Goal: Navigation & Orientation: Find specific page/section

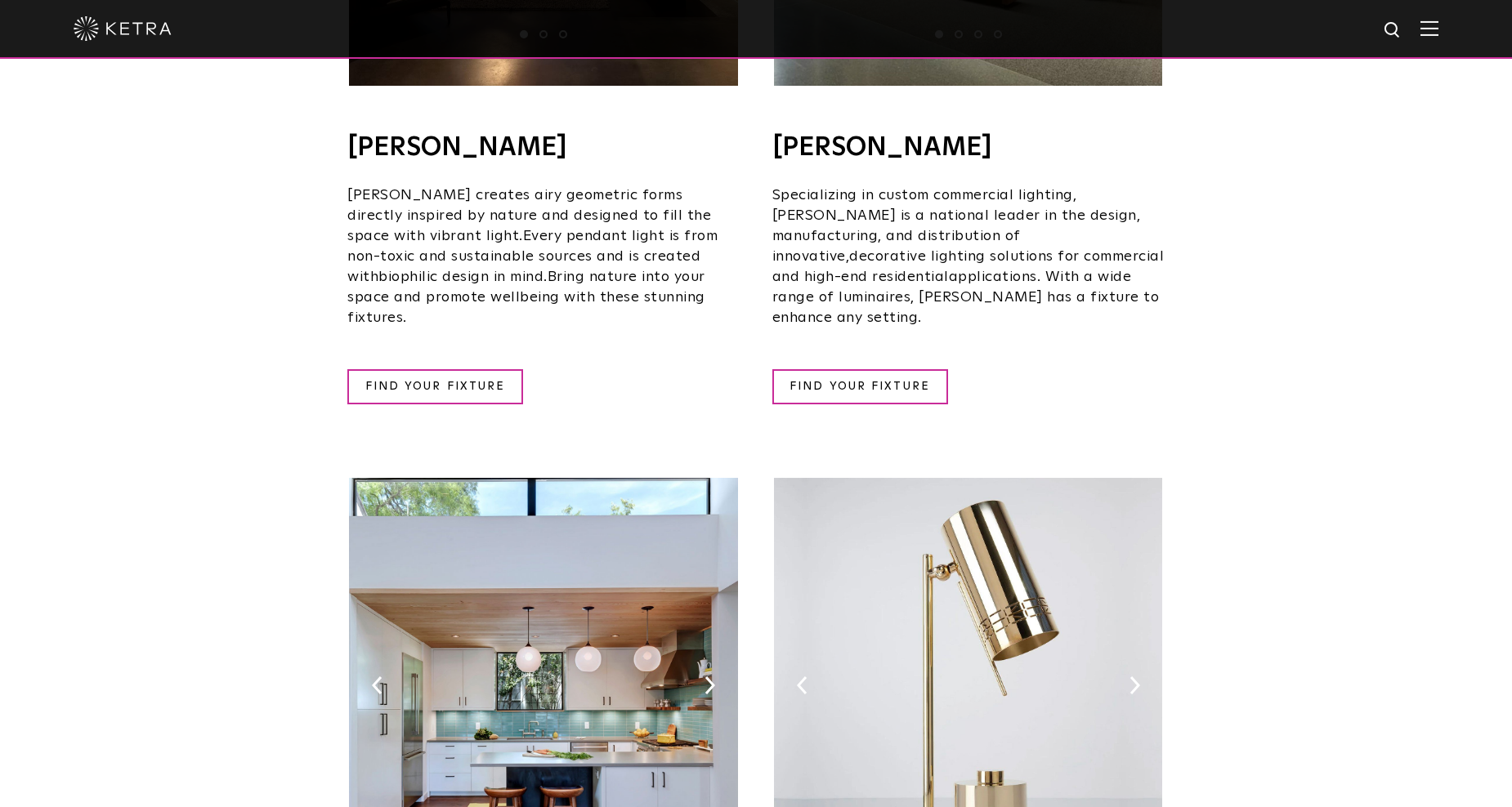
scroll to position [1716, 0]
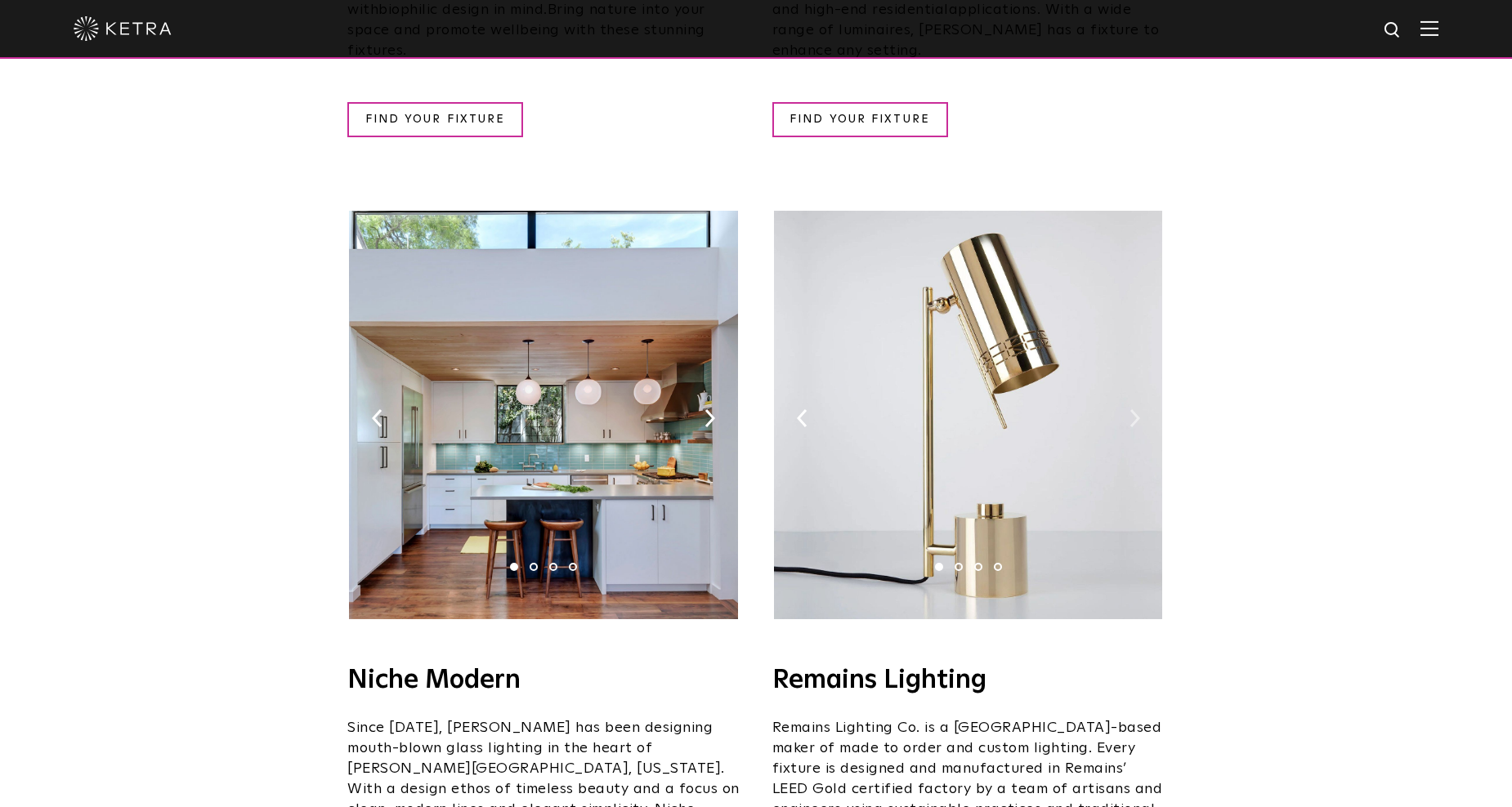
click at [1137, 409] on img at bounding box center [1135, 418] width 11 height 18
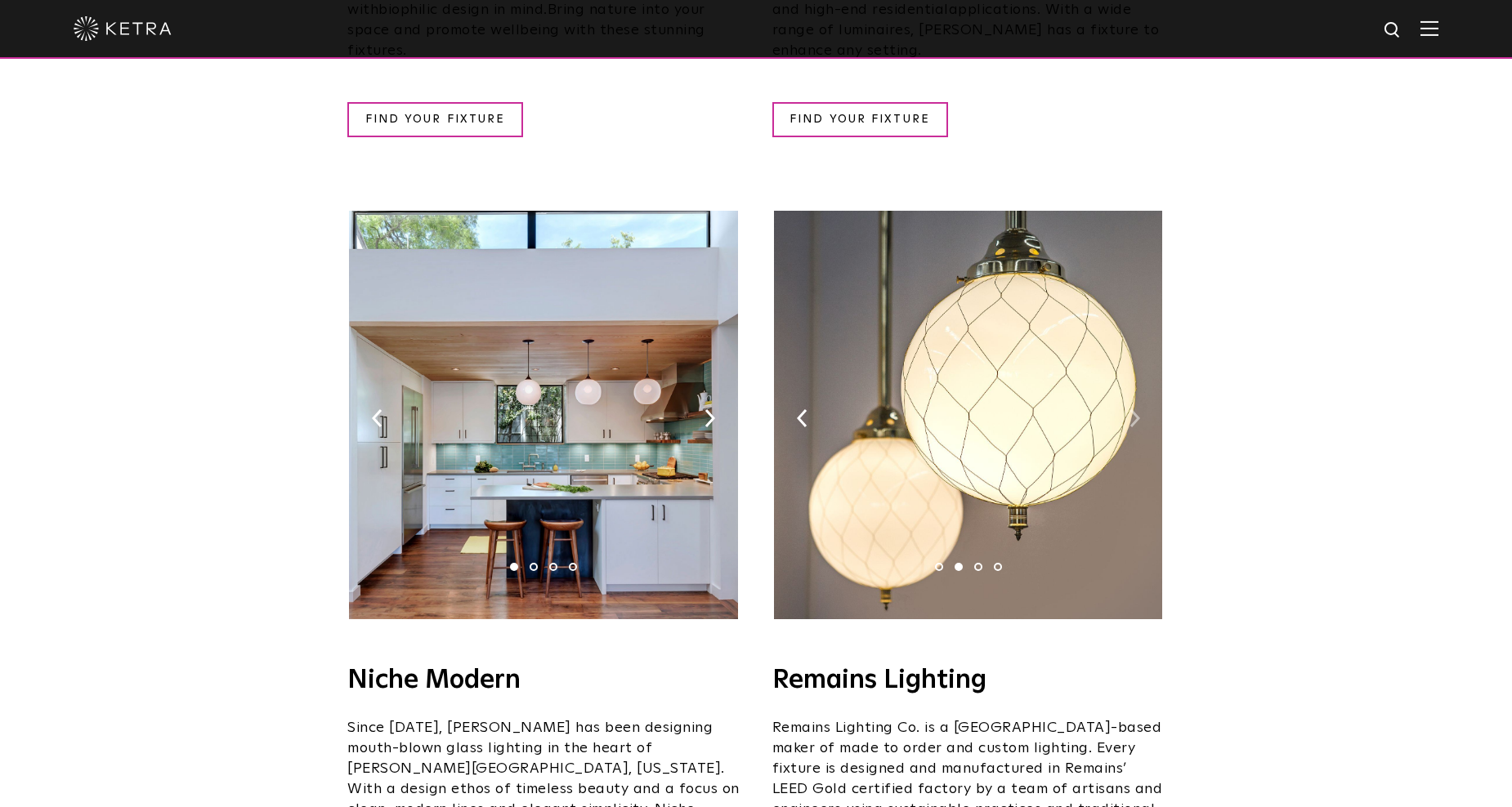
click at [1137, 409] on img at bounding box center [1135, 418] width 11 height 18
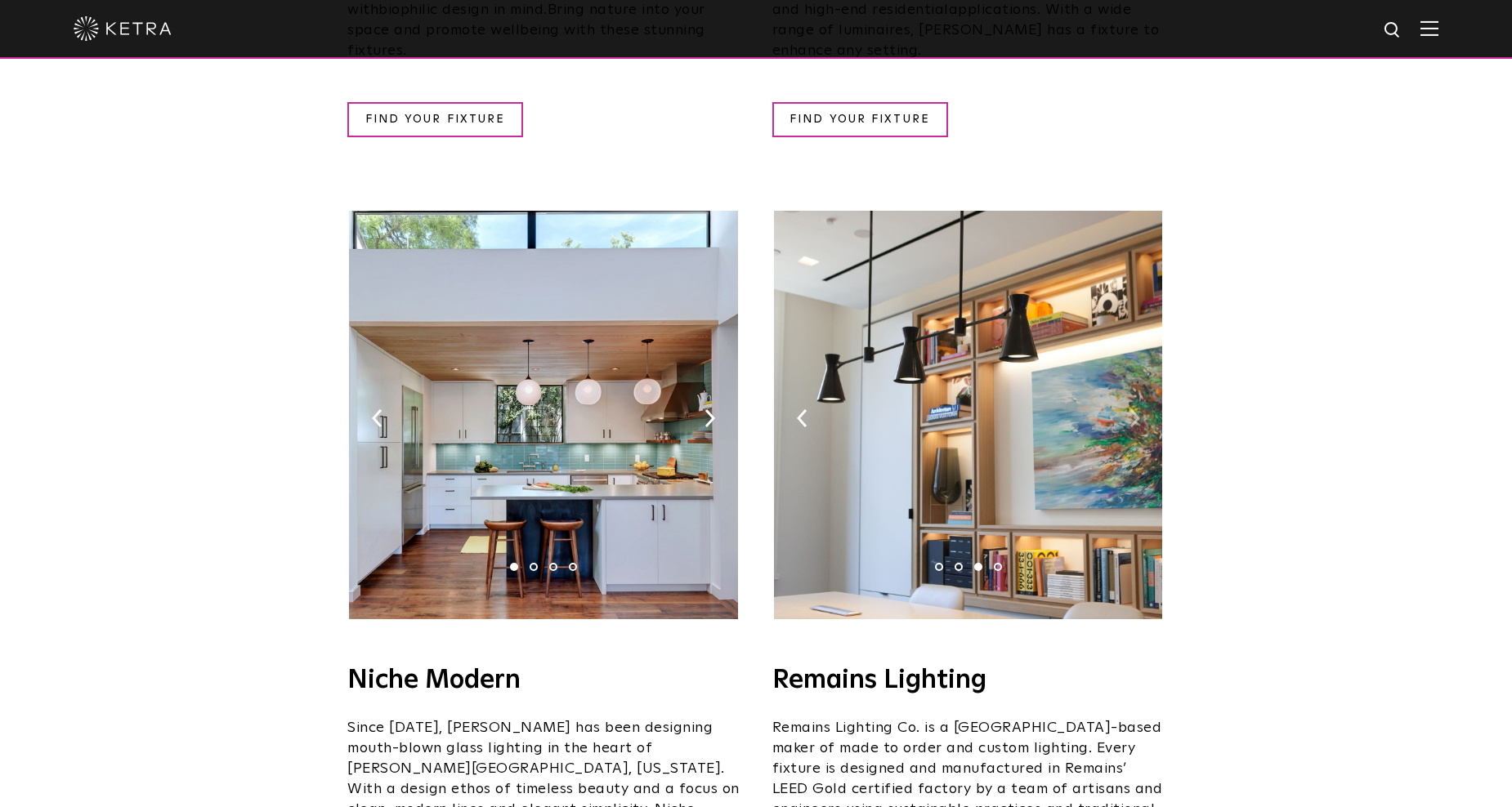
click at [1137, 409] on img at bounding box center [1135, 418] width 11 height 18
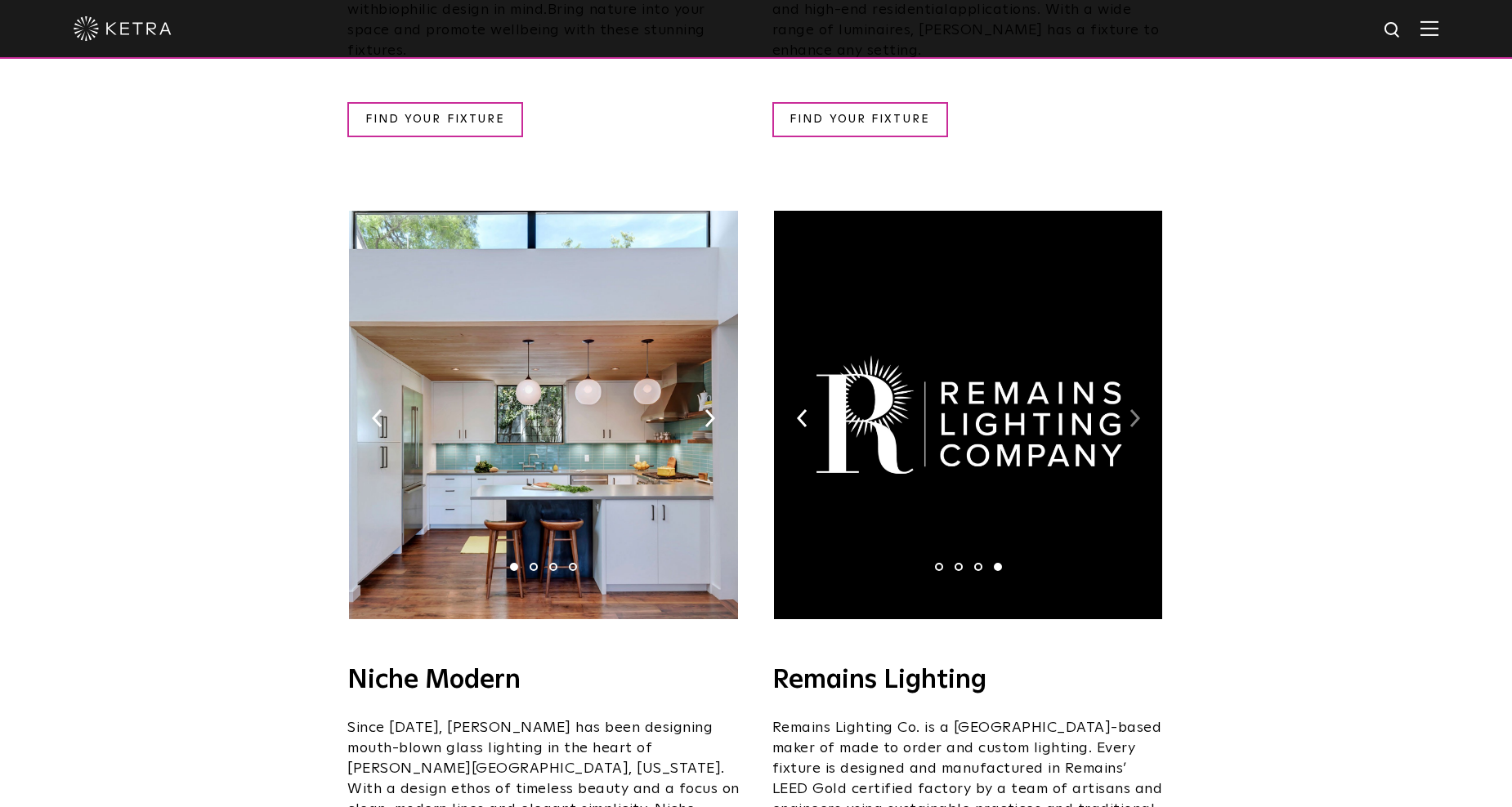
click at [1137, 409] on img at bounding box center [1135, 418] width 11 height 18
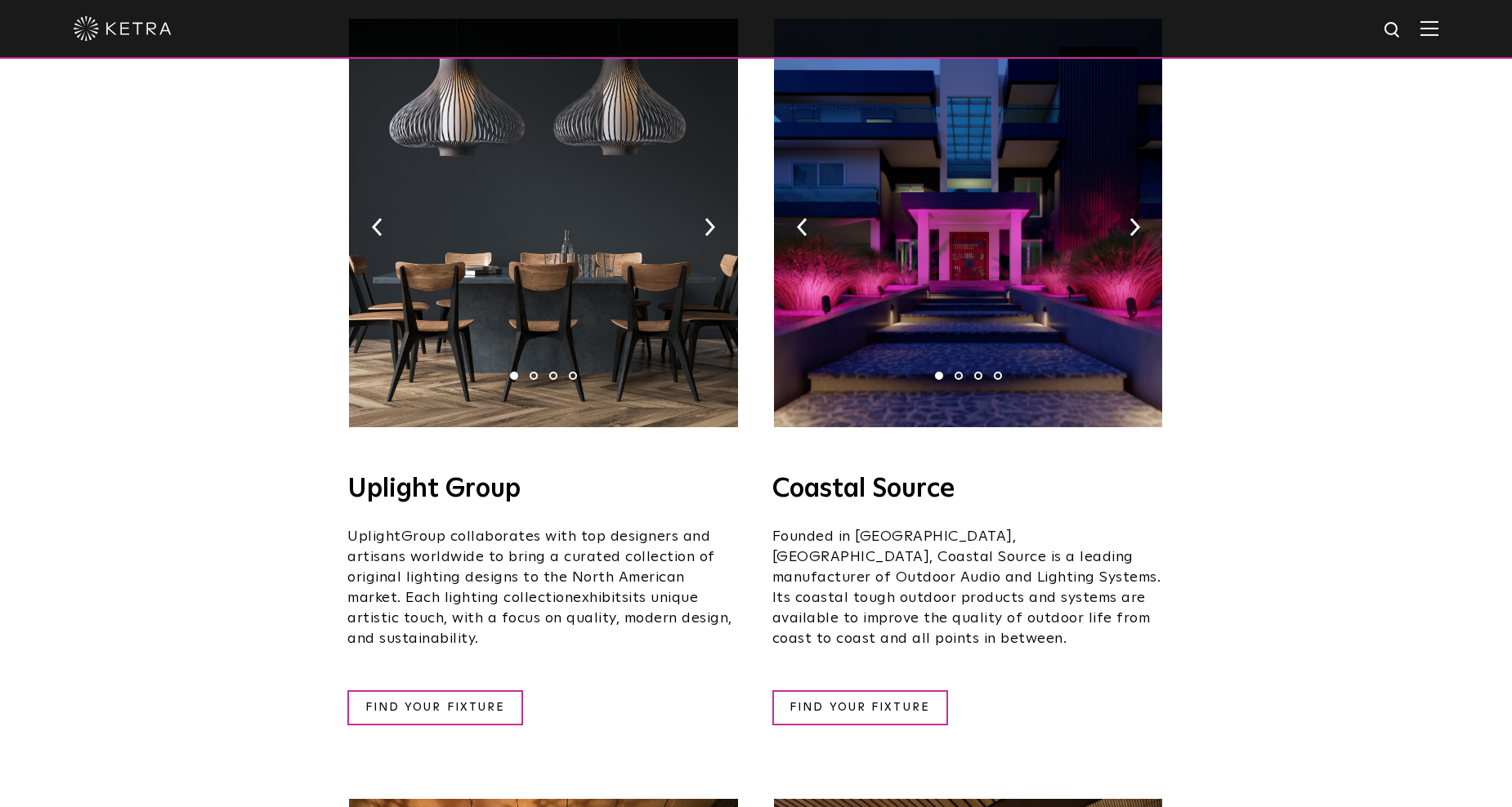
scroll to position [0, 0]
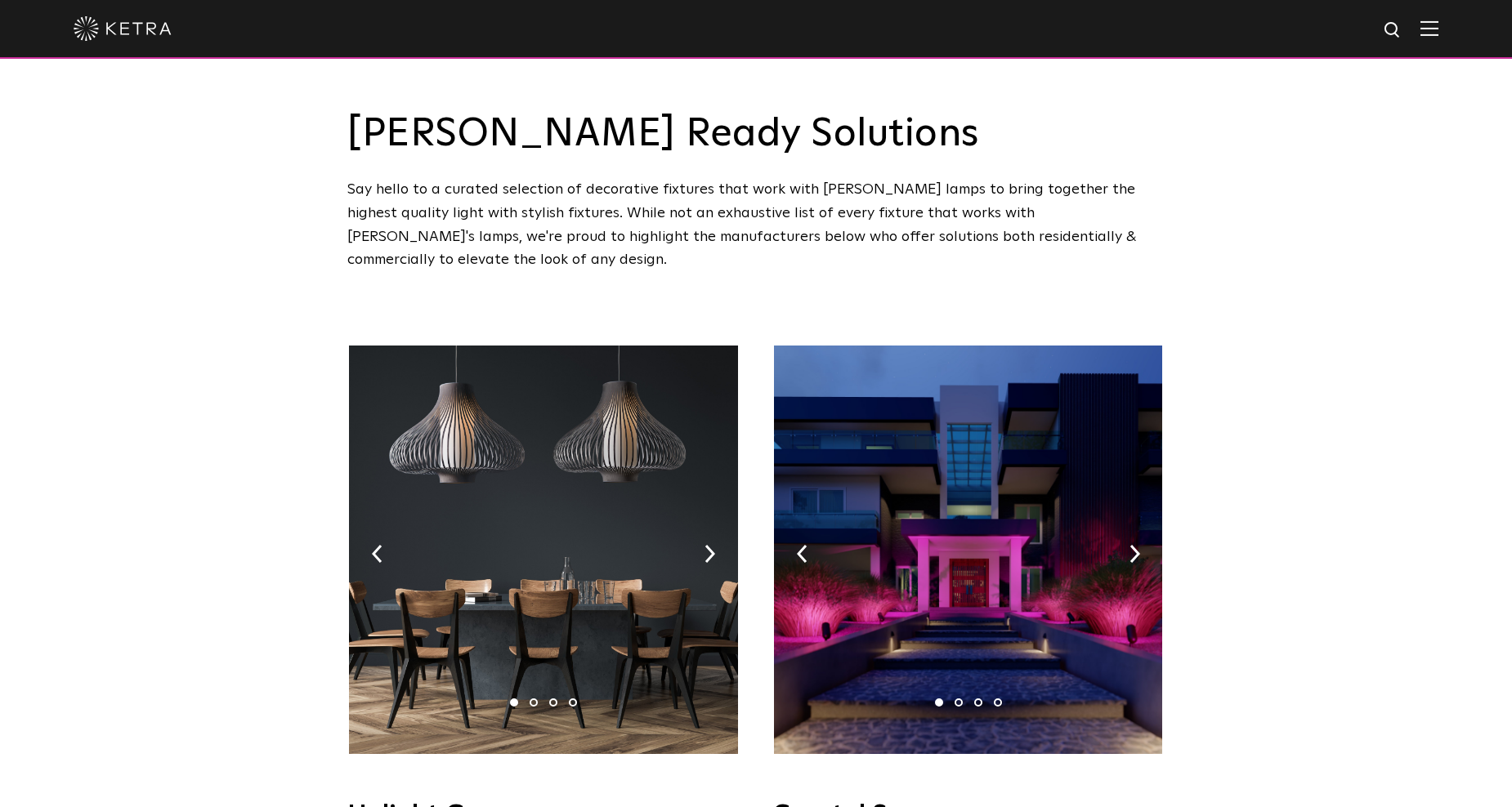
click at [714, 545] on img at bounding box center [710, 554] width 11 height 18
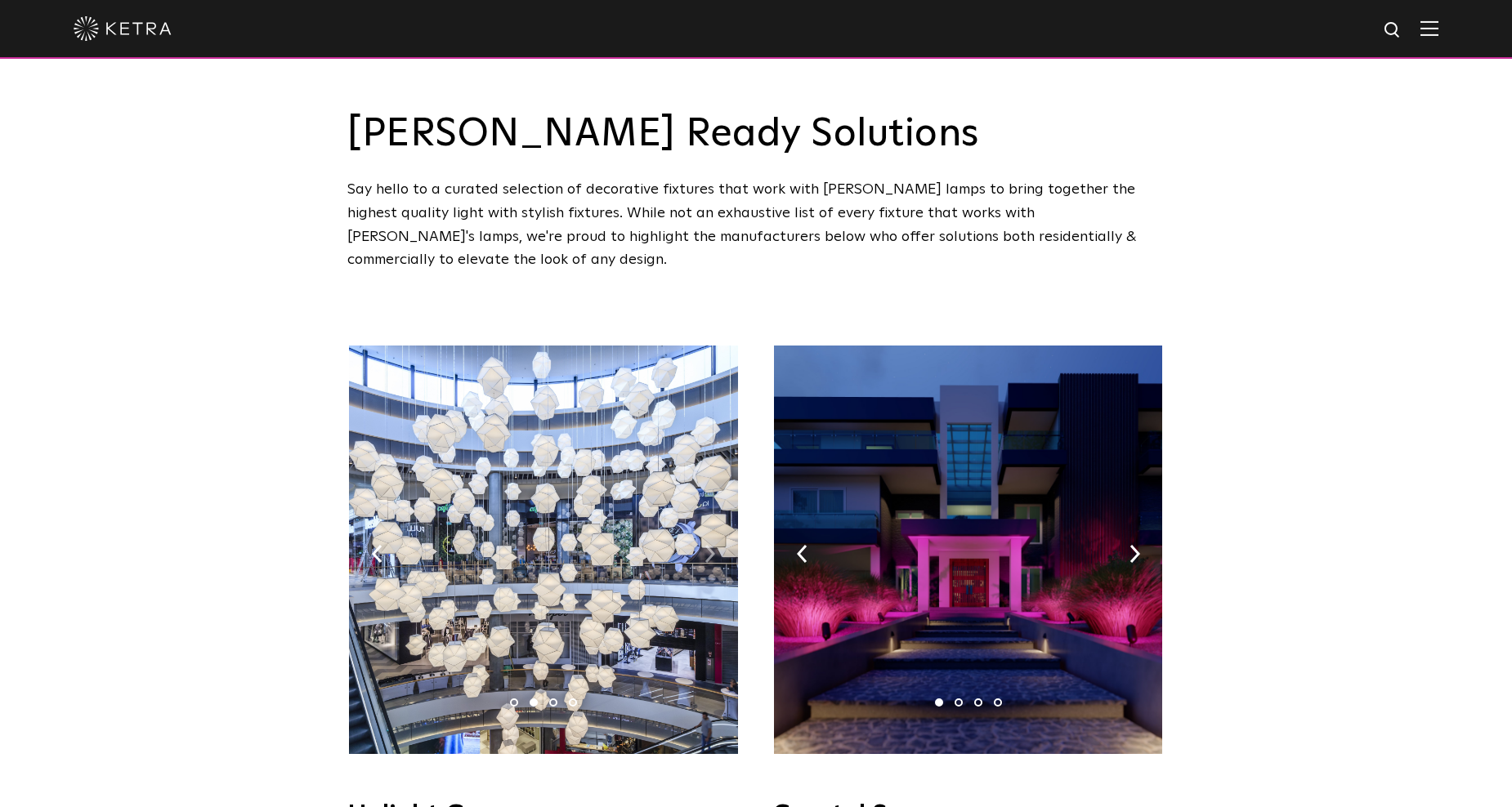
click at [714, 545] on img at bounding box center [710, 554] width 11 height 18
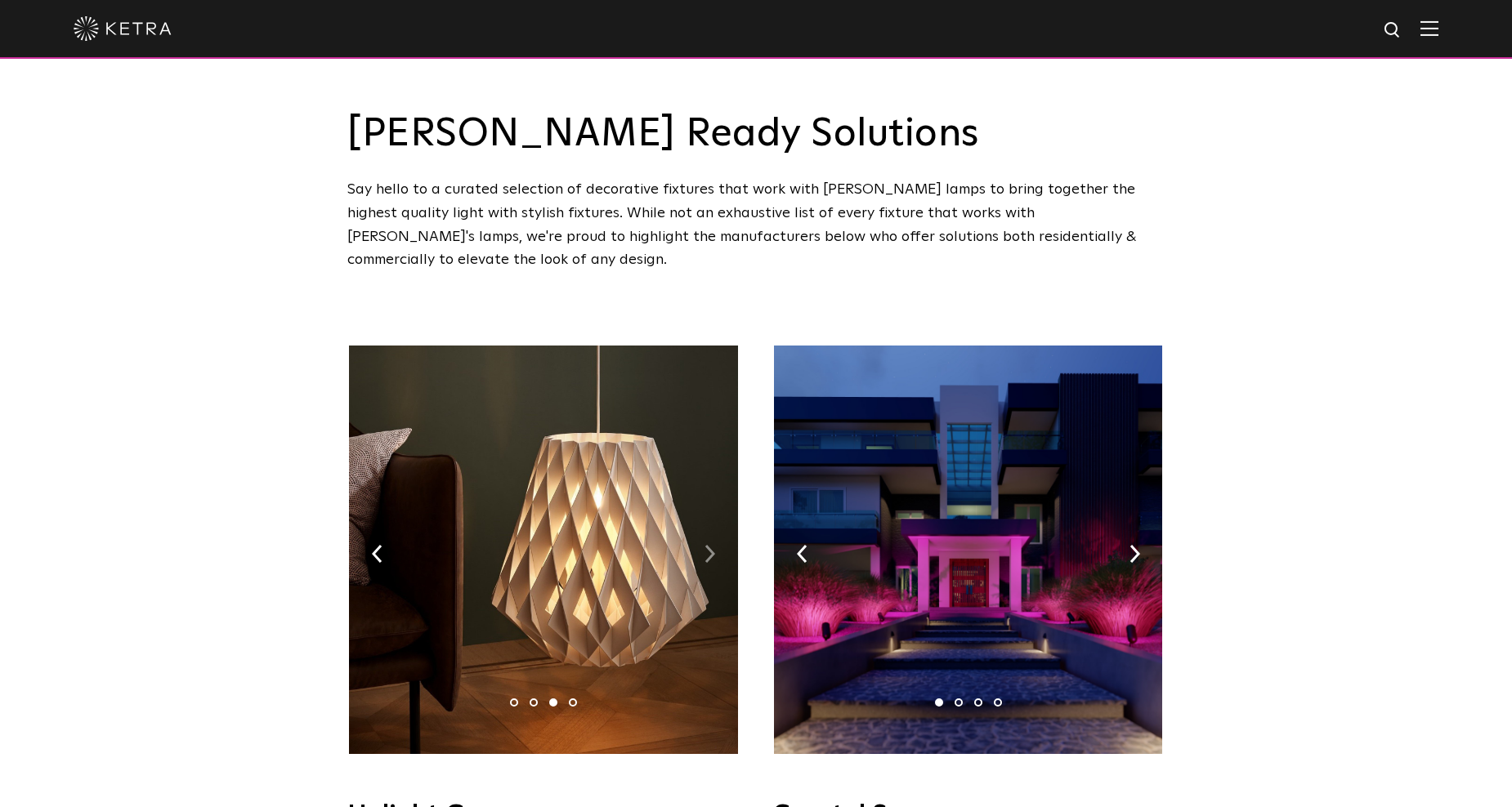
click at [713, 545] on img at bounding box center [710, 554] width 11 height 18
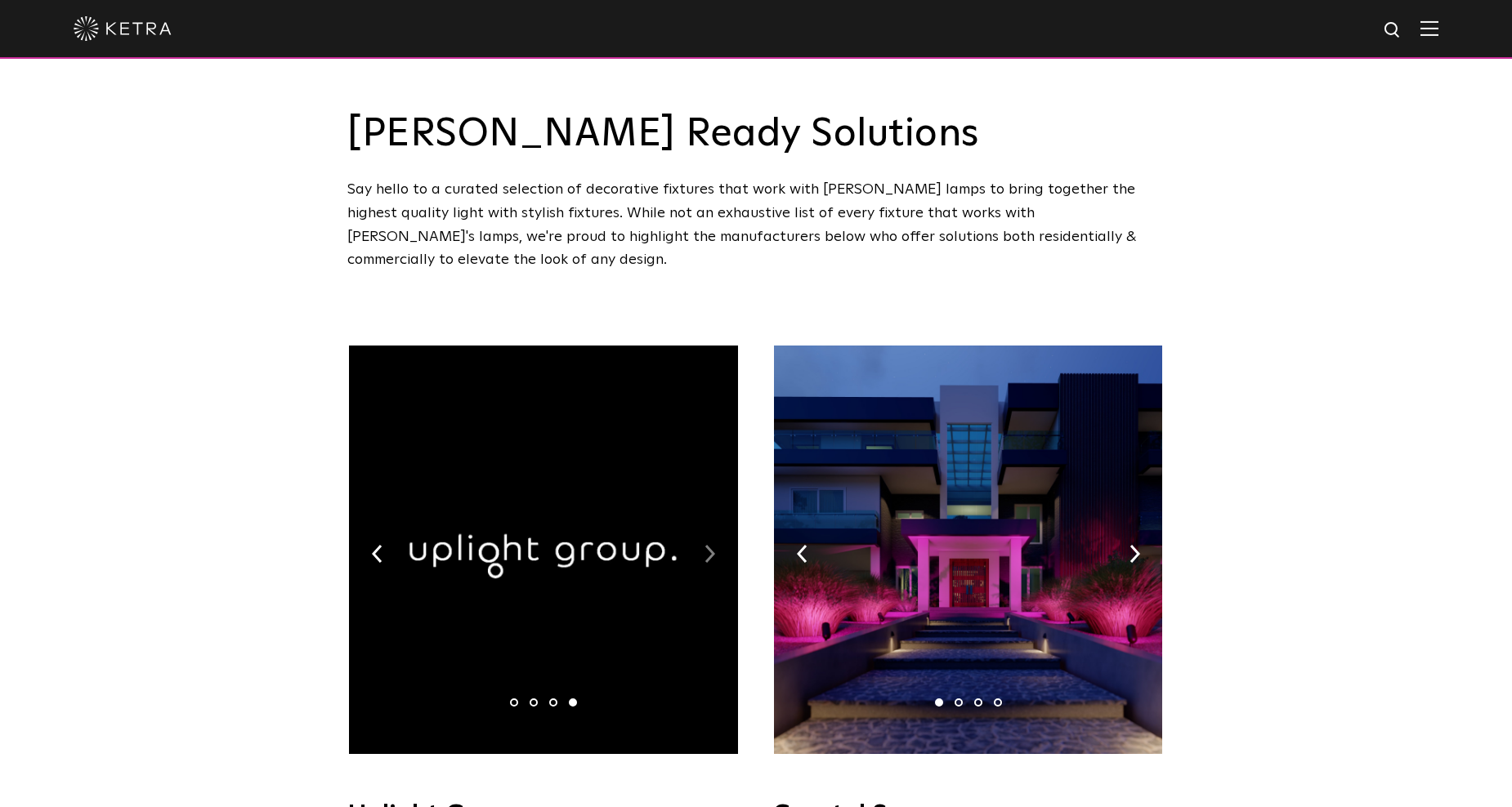
click at [713, 545] on img at bounding box center [710, 554] width 11 height 18
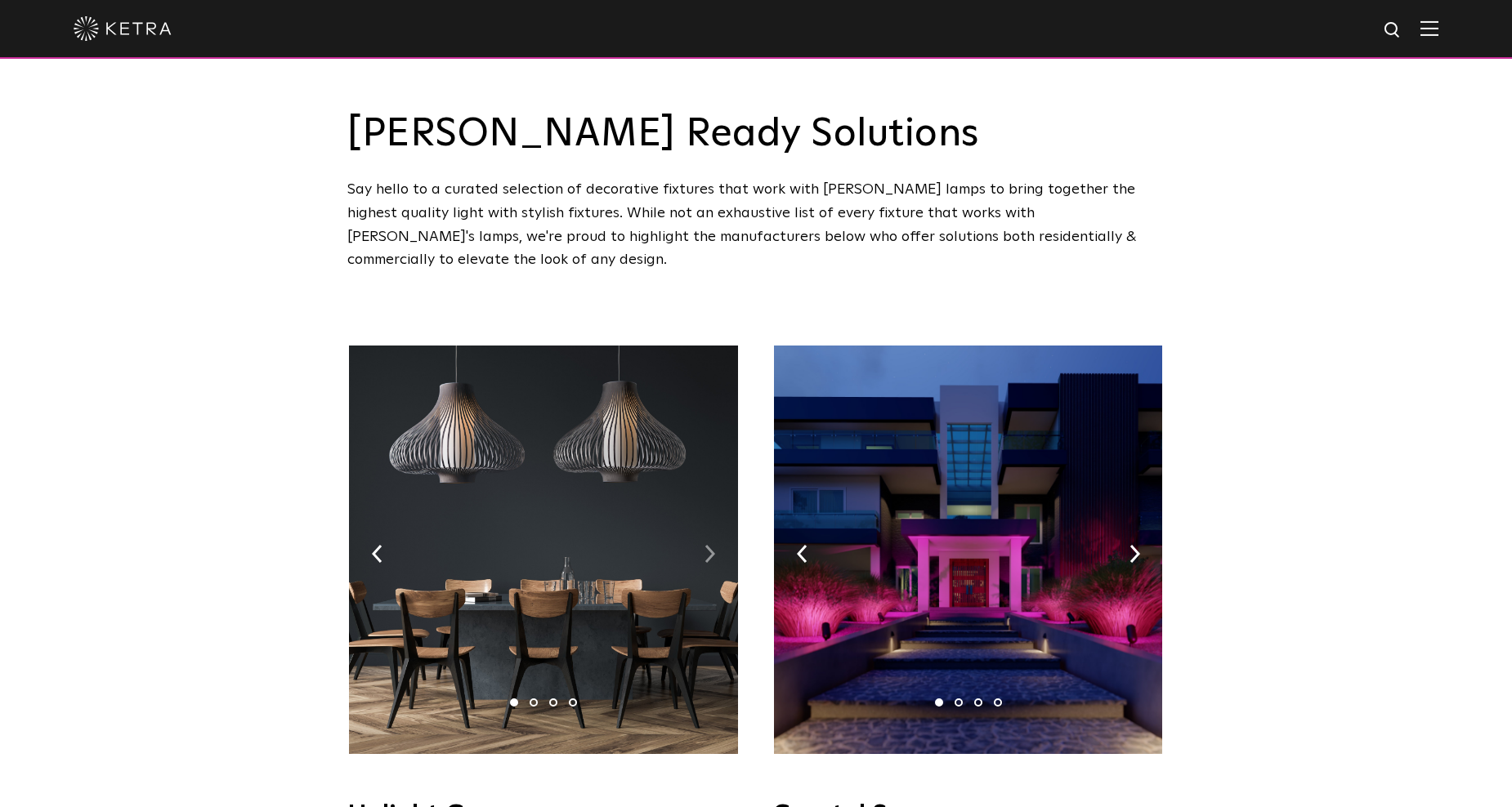
click at [713, 545] on img at bounding box center [710, 554] width 11 height 18
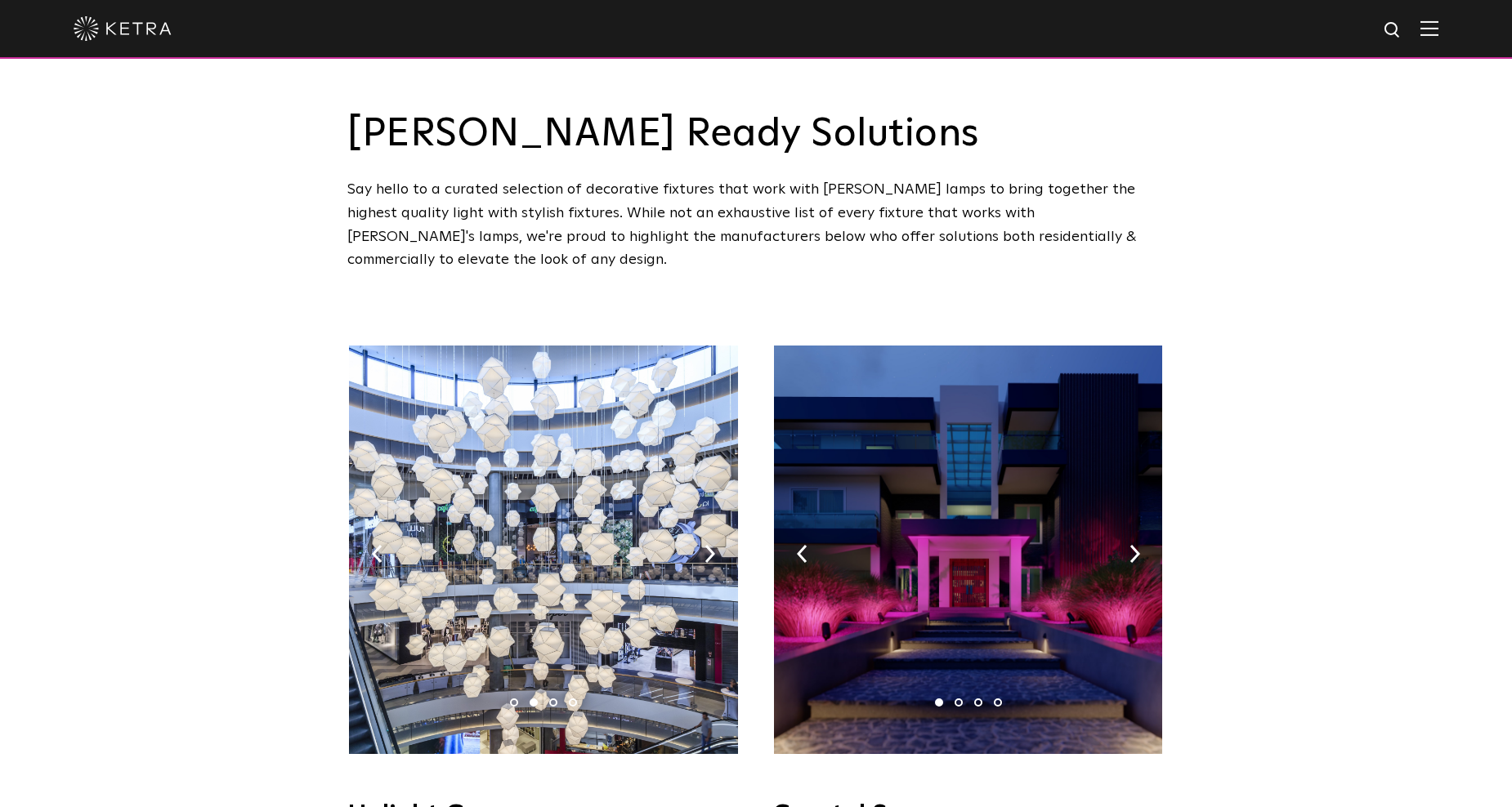
click at [357, 535] on img at bounding box center [543, 549] width 388 height 408
click at [383, 534] on img at bounding box center [543, 549] width 388 height 408
click at [378, 545] on img at bounding box center [377, 554] width 11 height 18
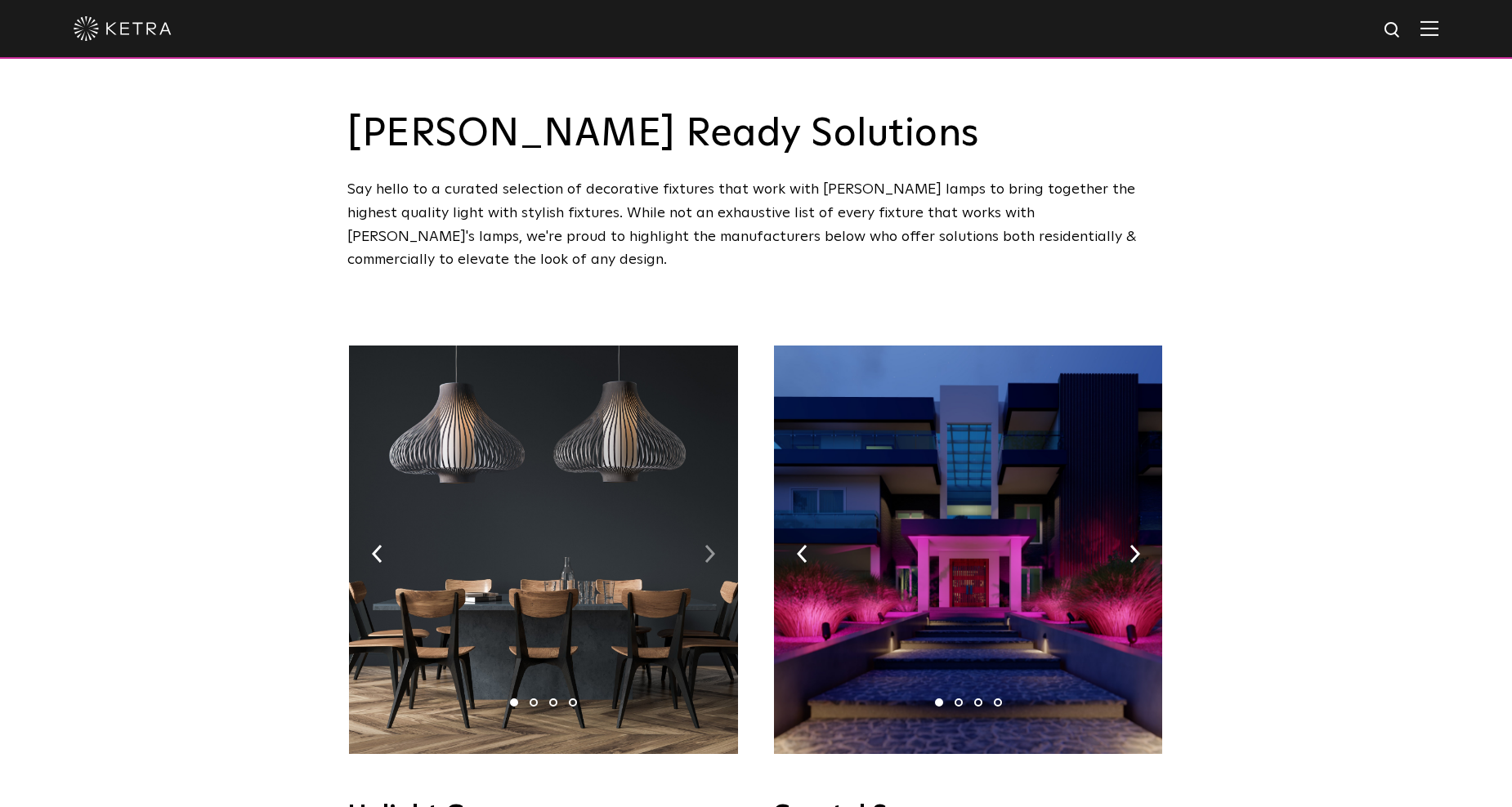
click at [712, 545] on img at bounding box center [710, 554] width 11 height 18
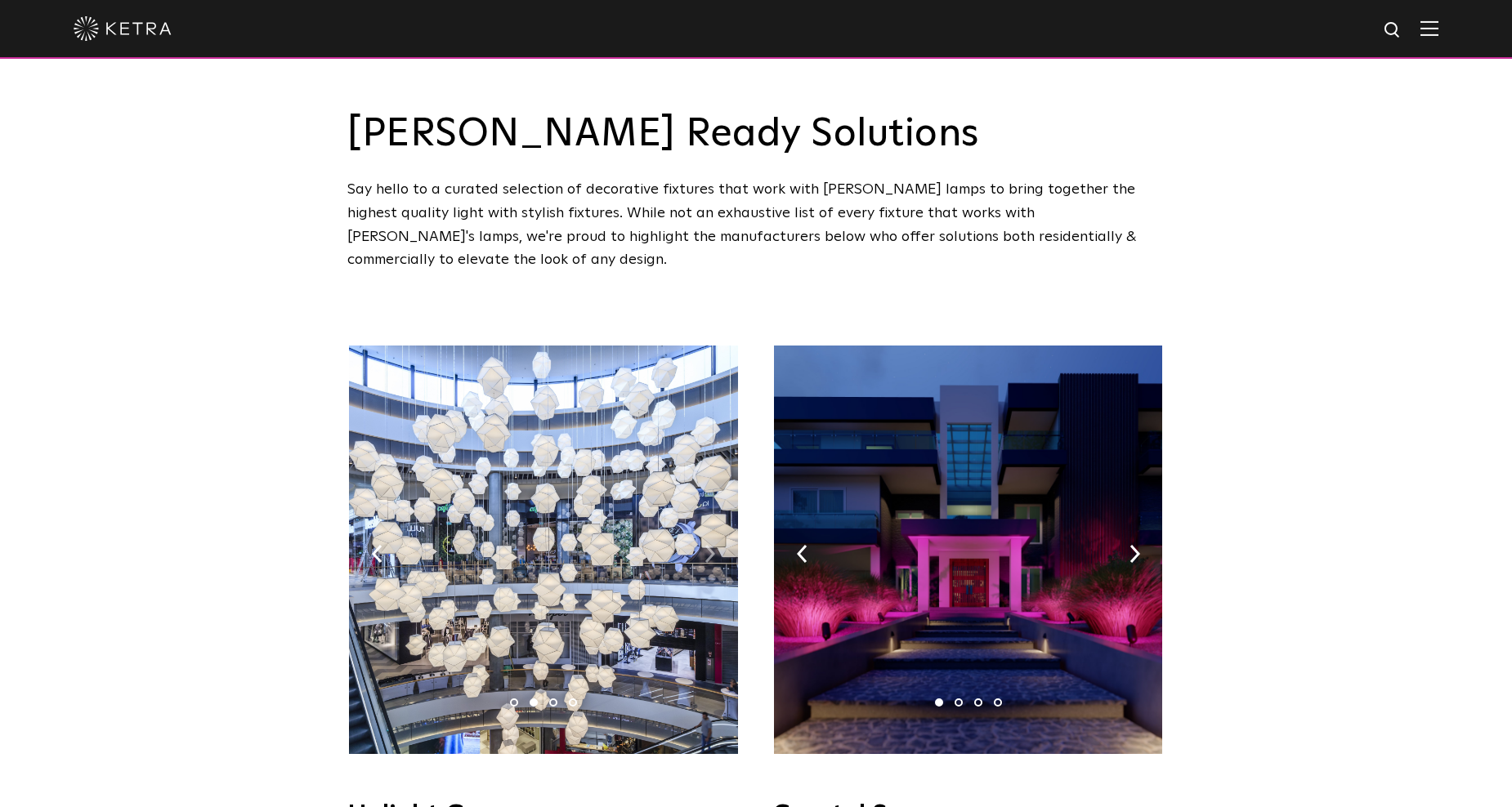
click at [707, 545] on img at bounding box center [710, 554] width 11 height 18
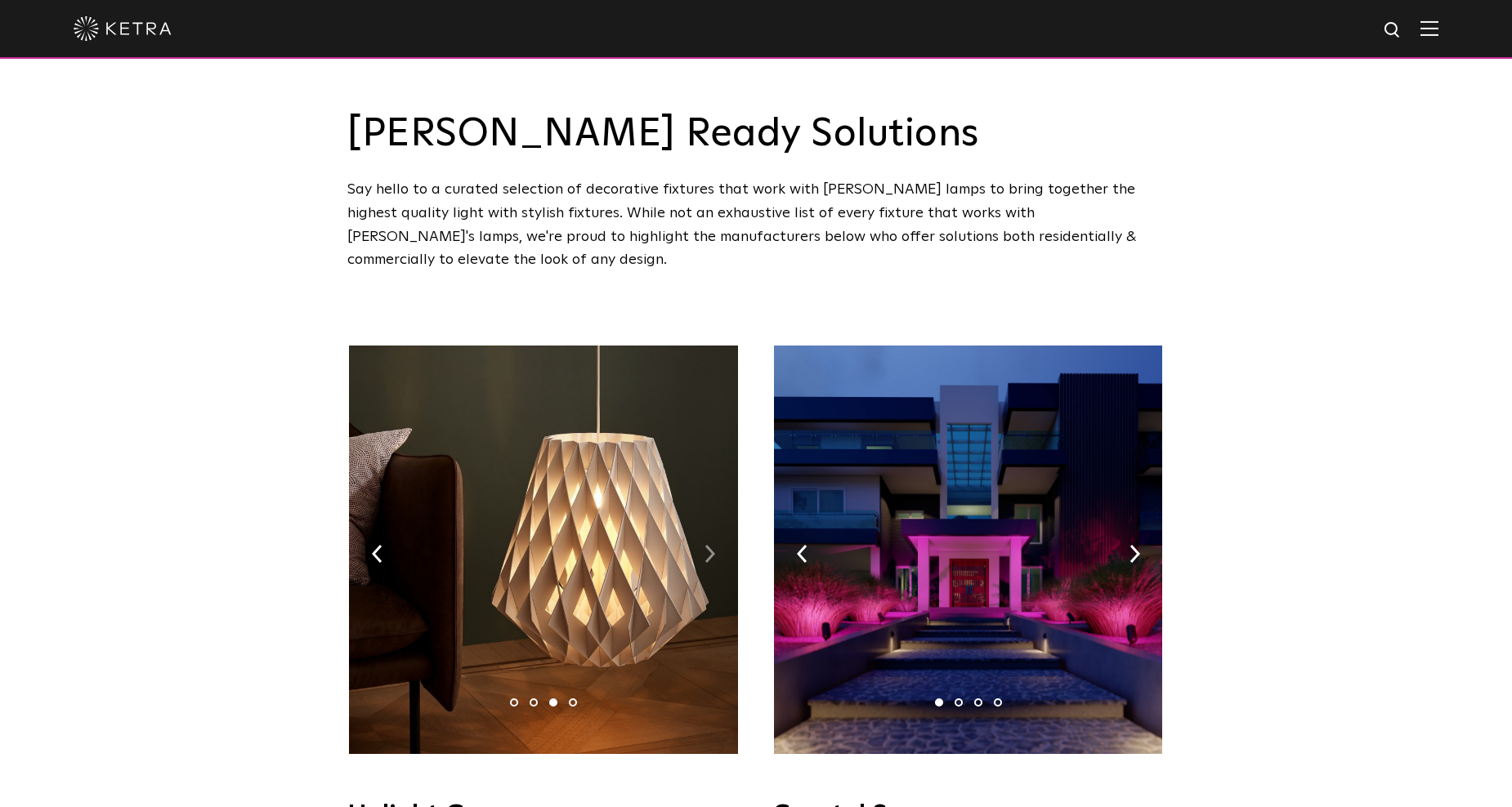
click at [708, 545] on img at bounding box center [710, 554] width 11 height 18
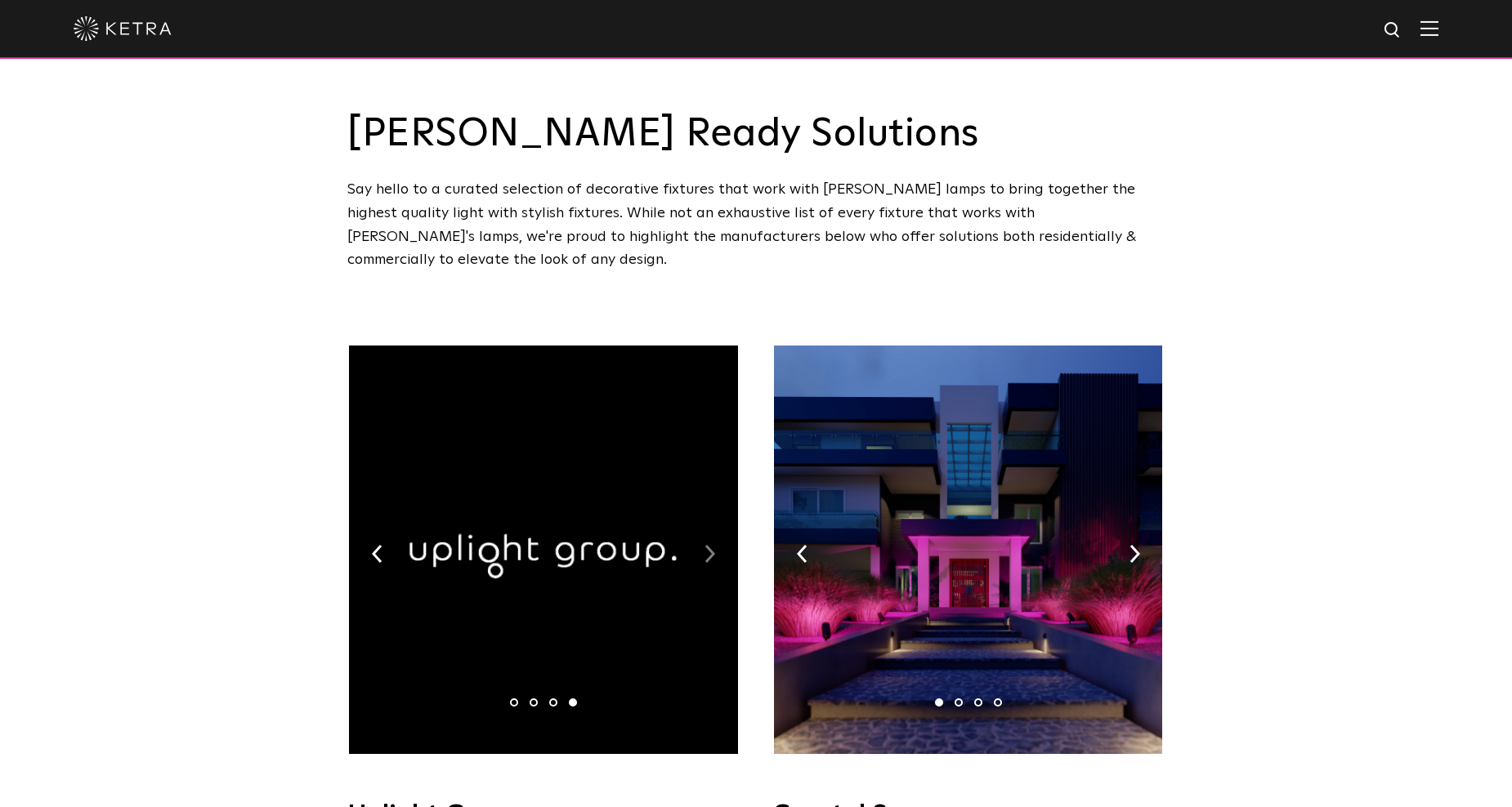
click at [708, 545] on img at bounding box center [710, 554] width 11 height 18
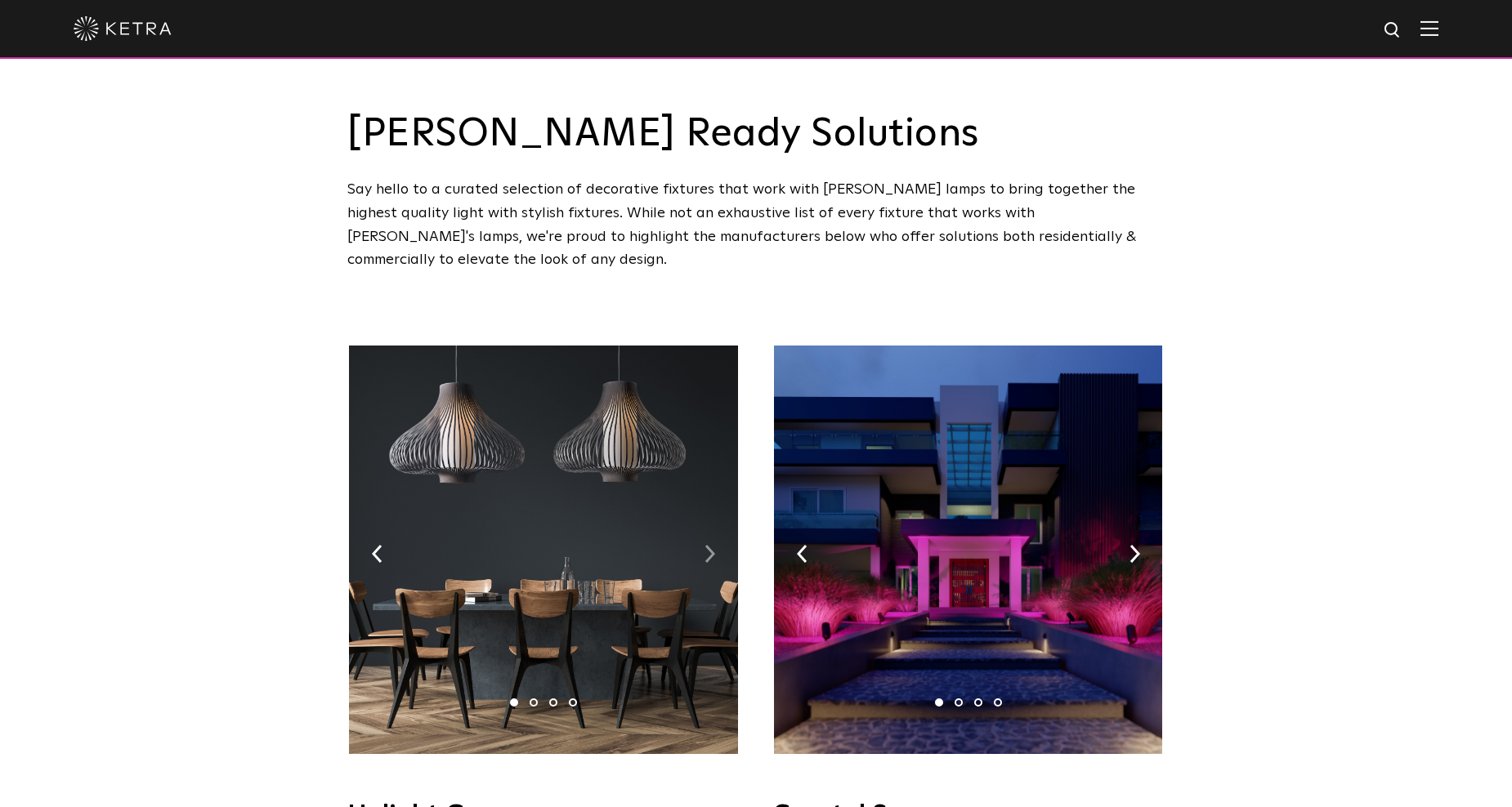
click at [708, 545] on img at bounding box center [710, 554] width 11 height 18
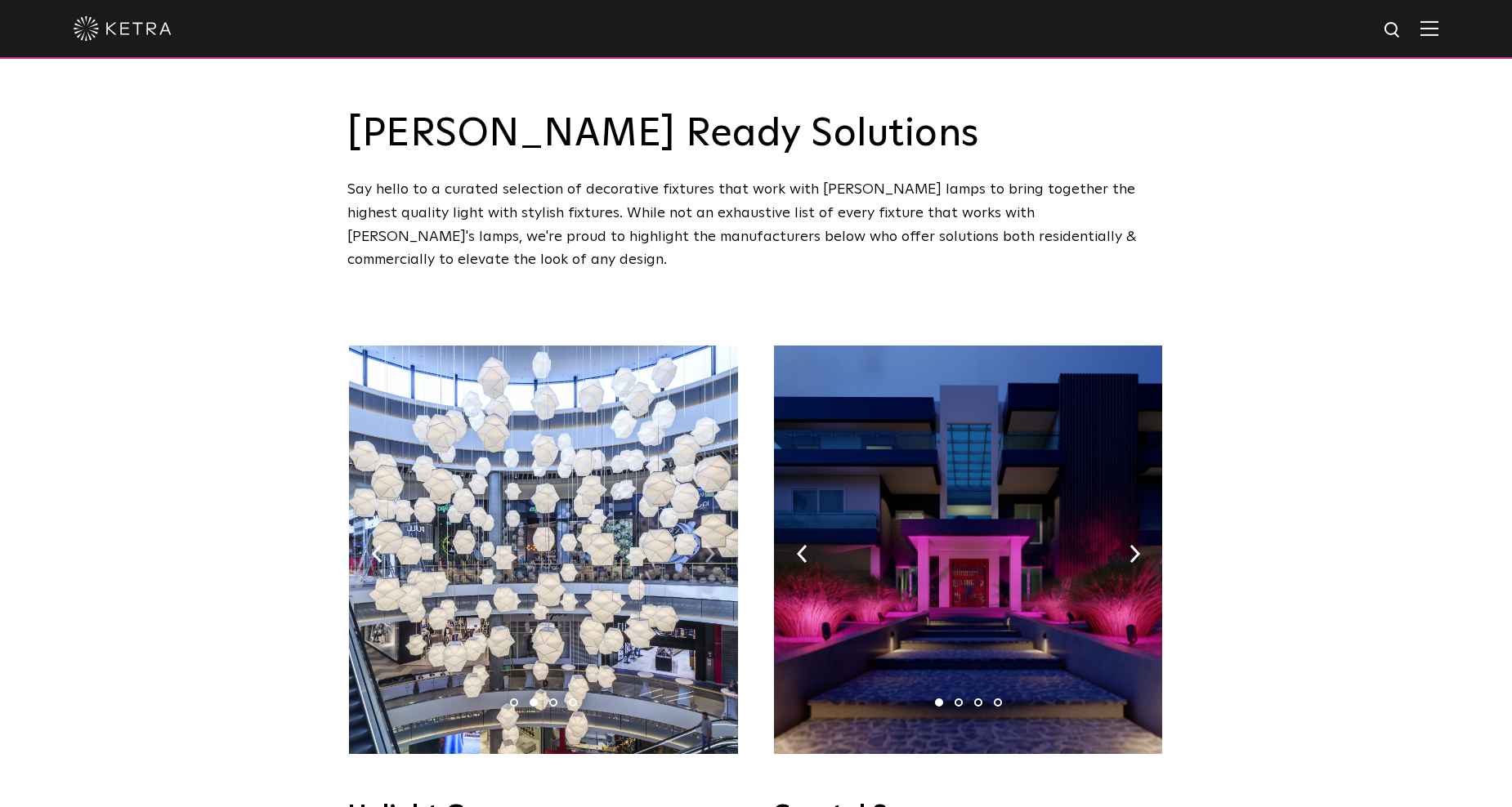
click at [708, 545] on img at bounding box center [710, 554] width 11 height 18
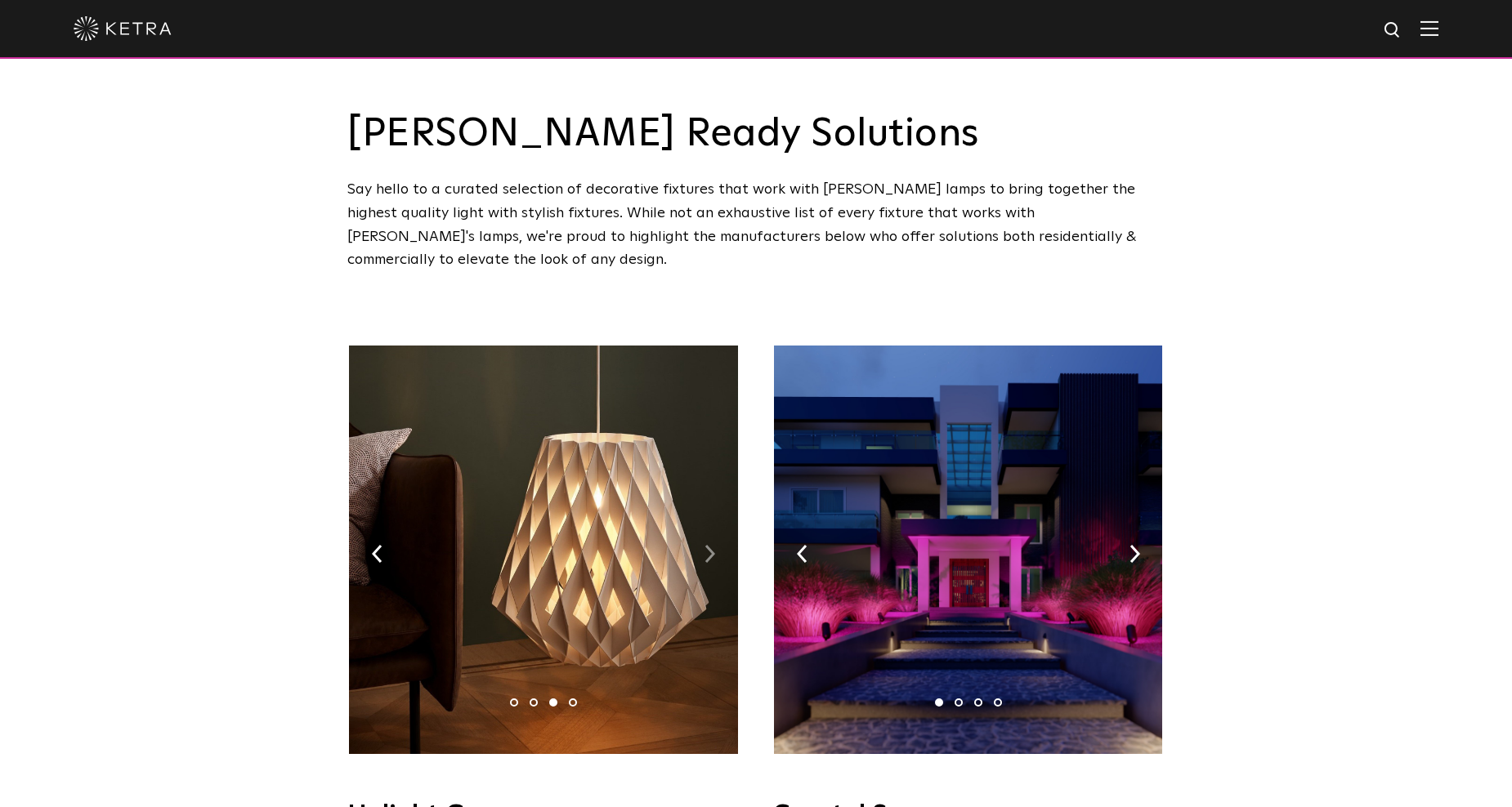
click at [708, 545] on img at bounding box center [710, 554] width 11 height 18
